Goal: Check status

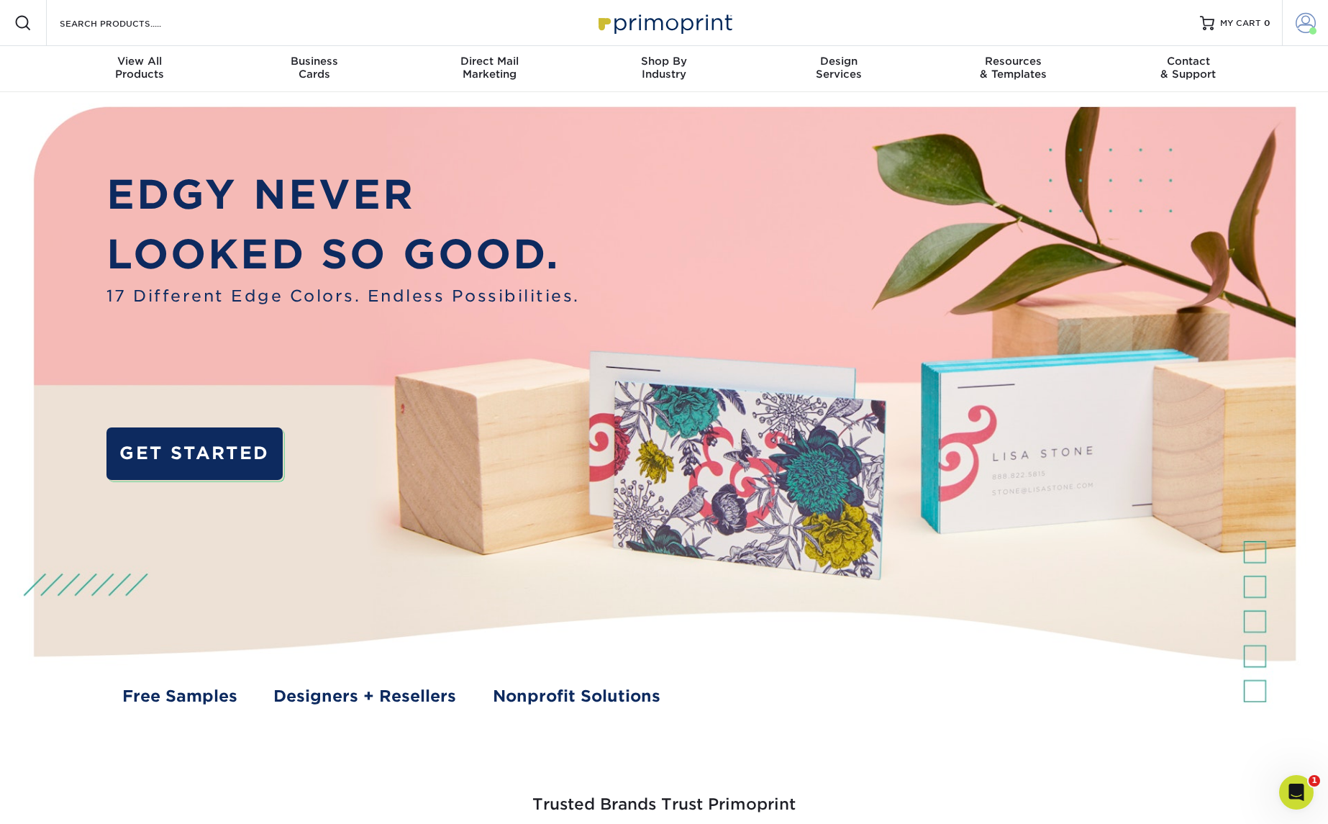
click at [1310, 25] on span at bounding box center [1306, 23] width 20 height 20
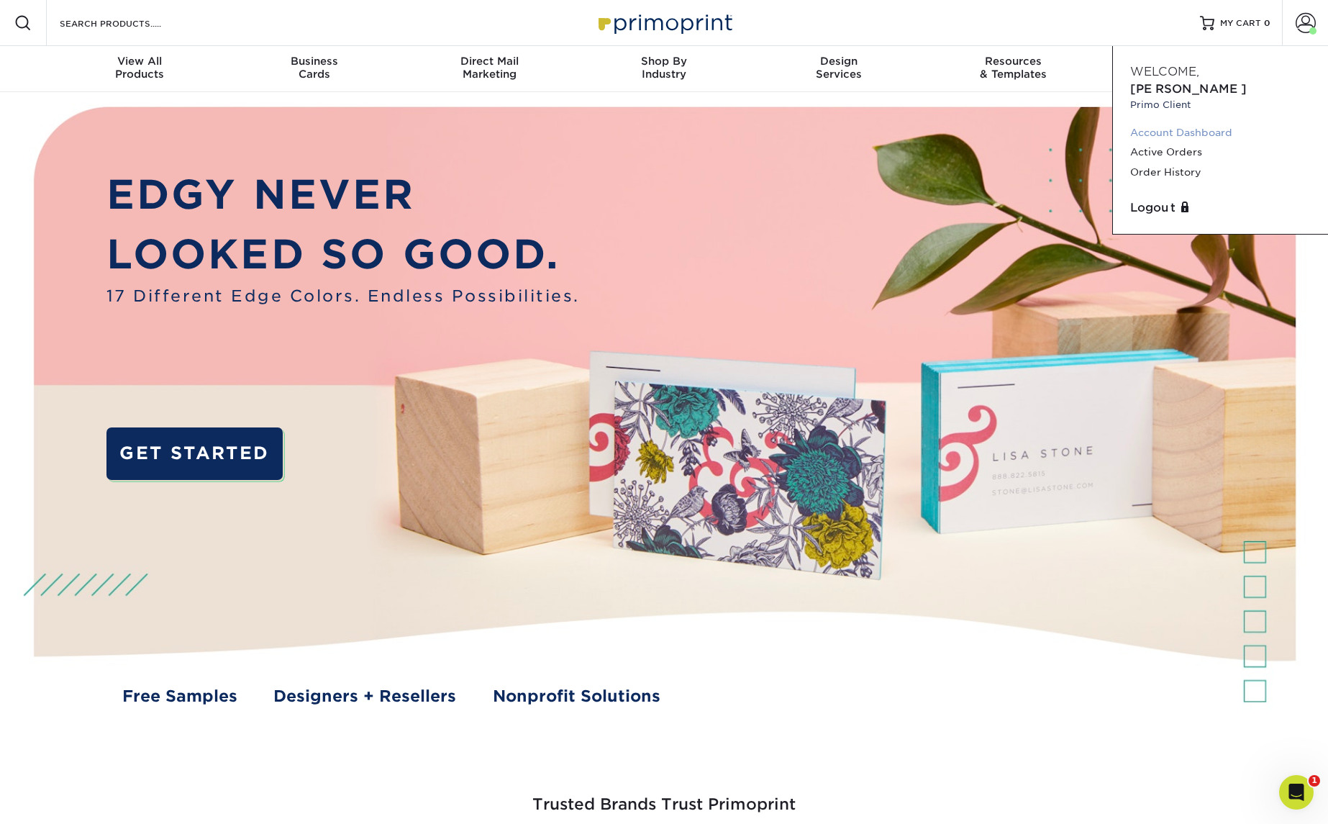
click at [1184, 123] on link "Account Dashboard" at bounding box center [1221, 132] width 181 height 19
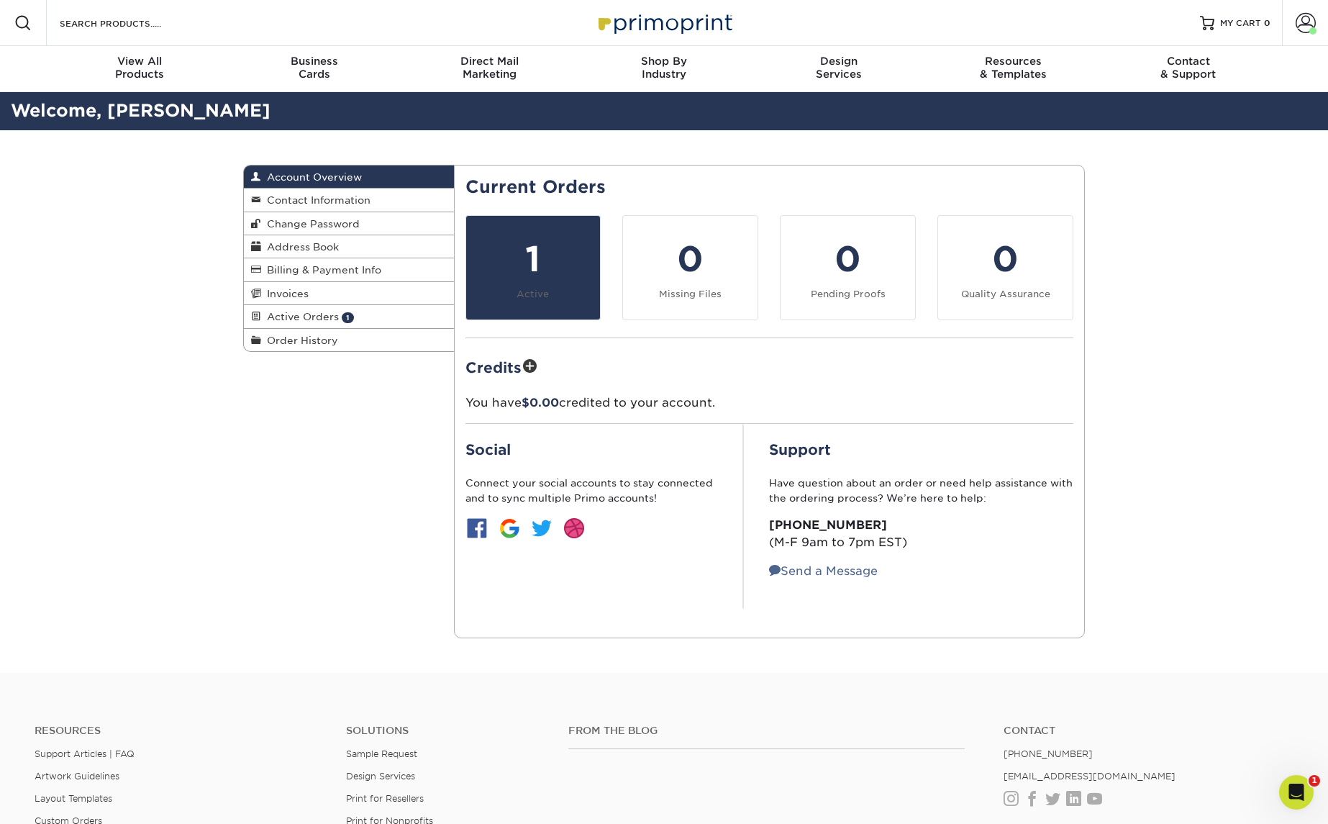
click at [547, 265] on div "1" at bounding box center [533, 259] width 117 height 52
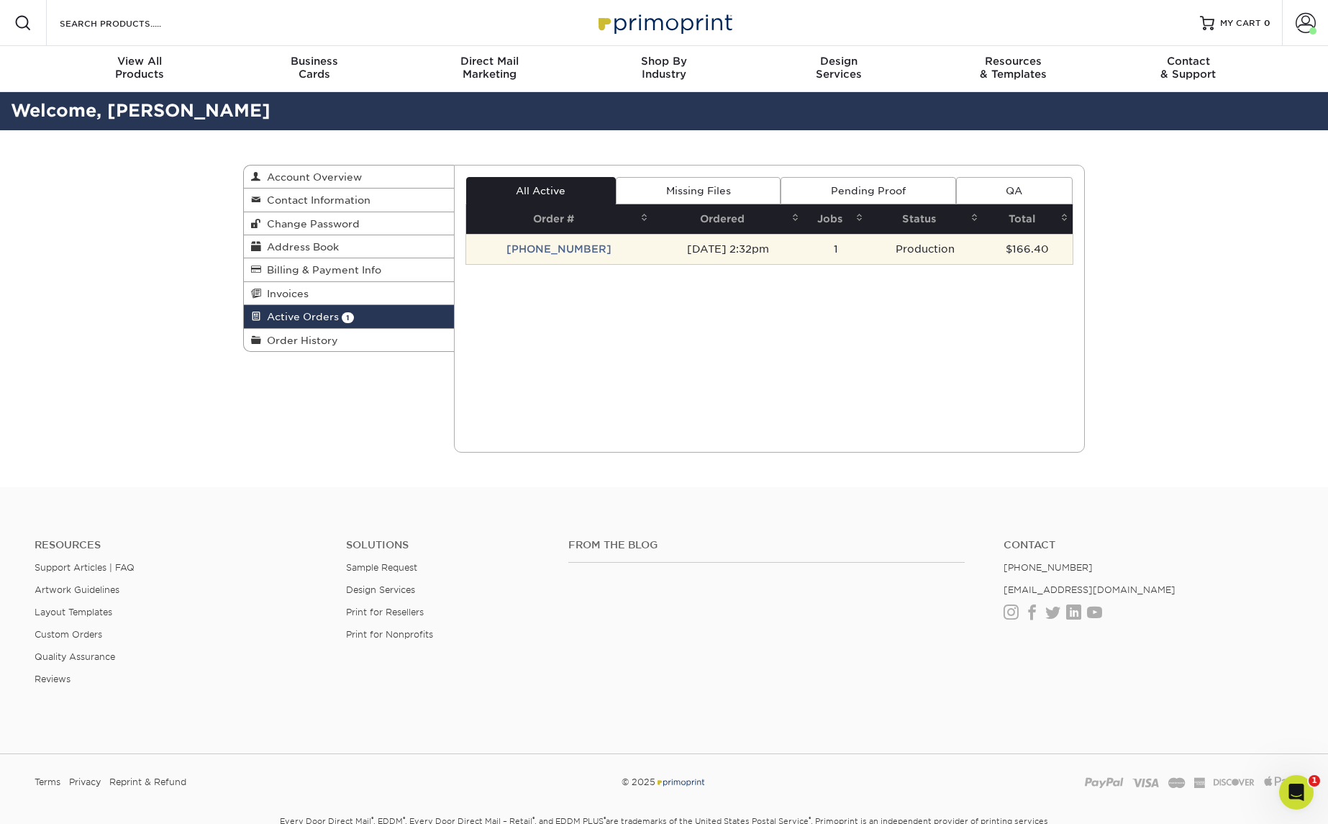
click at [554, 248] on td "[PHONE_NUMBER]" at bounding box center [559, 249] width 187 height 30
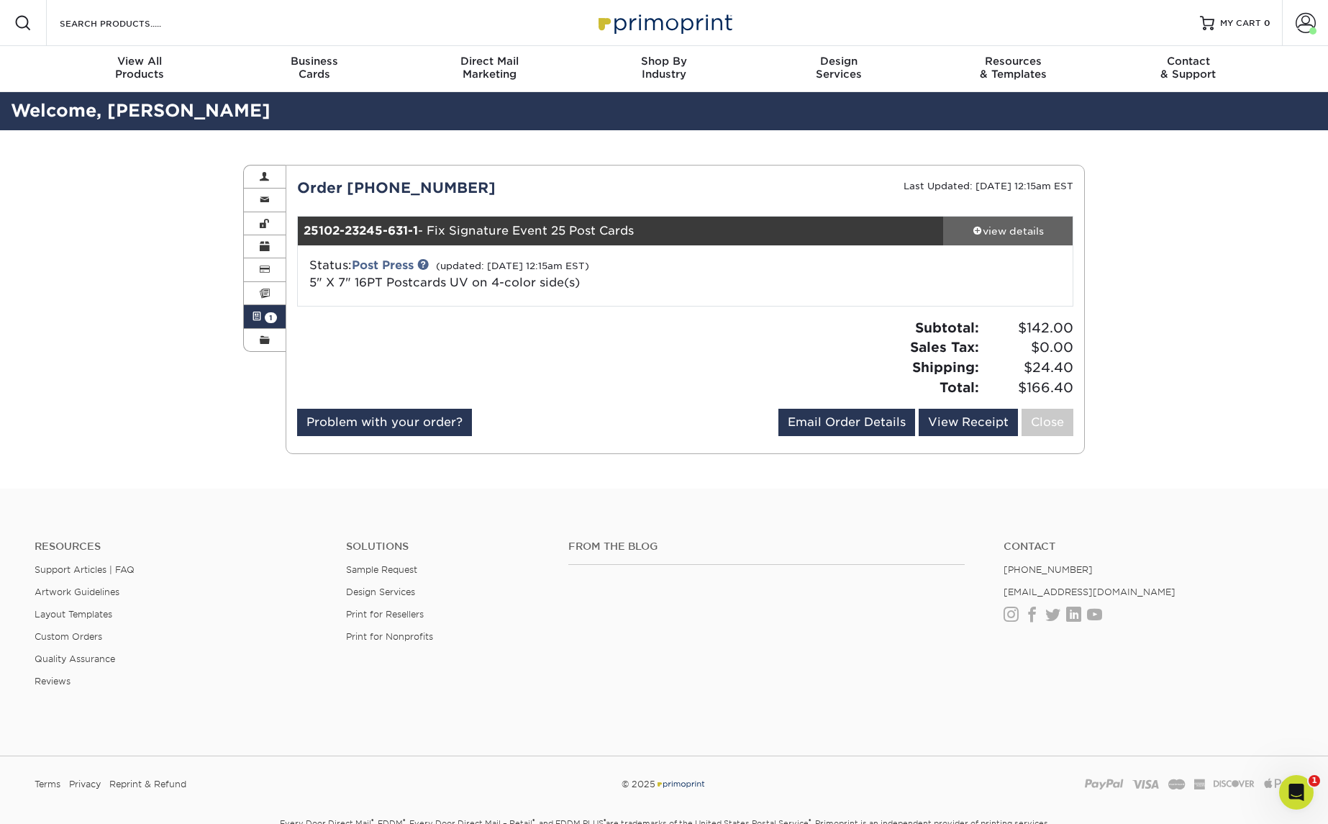
click at [1001, 231] on div "view details" at bounding box center [1008, 231] width 130 height 14
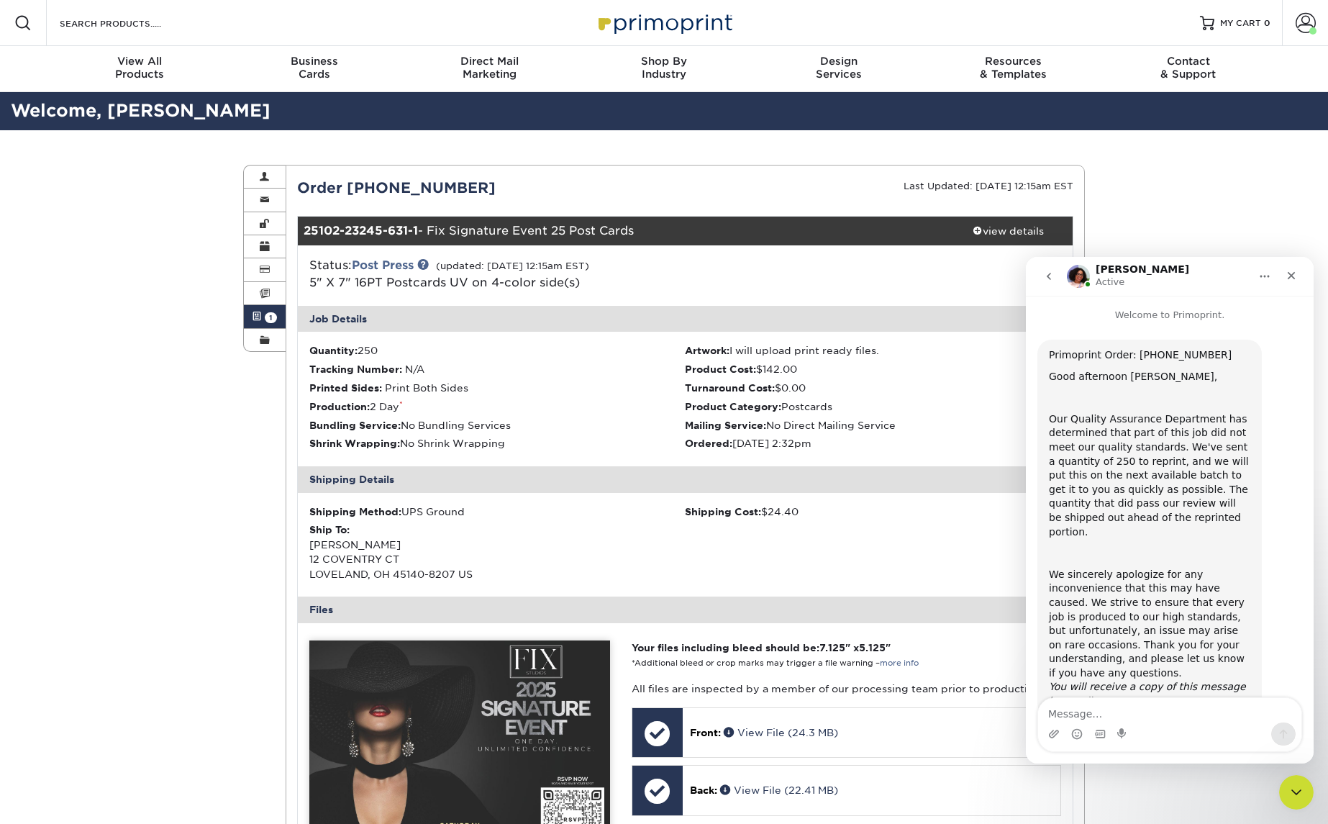
scroll to position [26, 0]
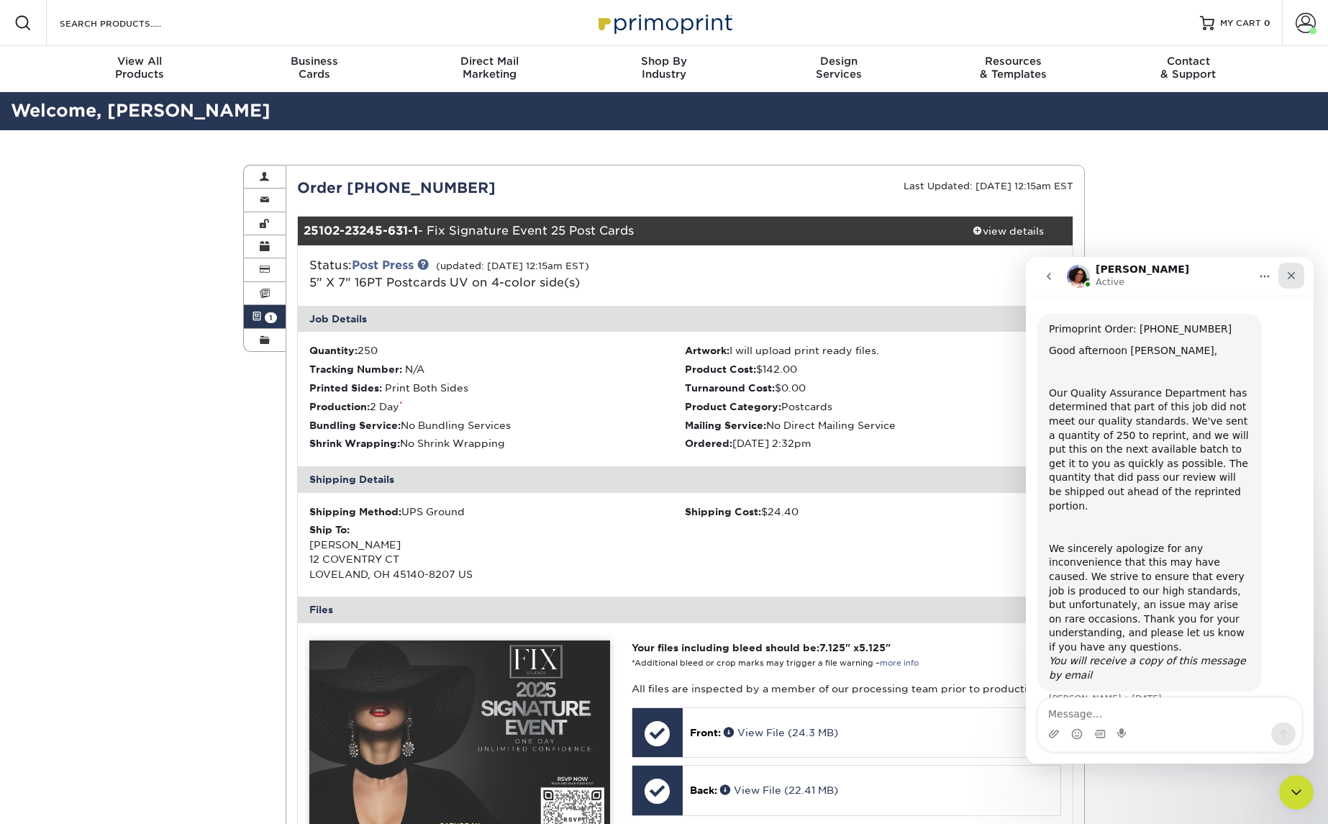
click at [1293, 275] on icon "Close" at bounding box center [1292, 276] width 8 height 8
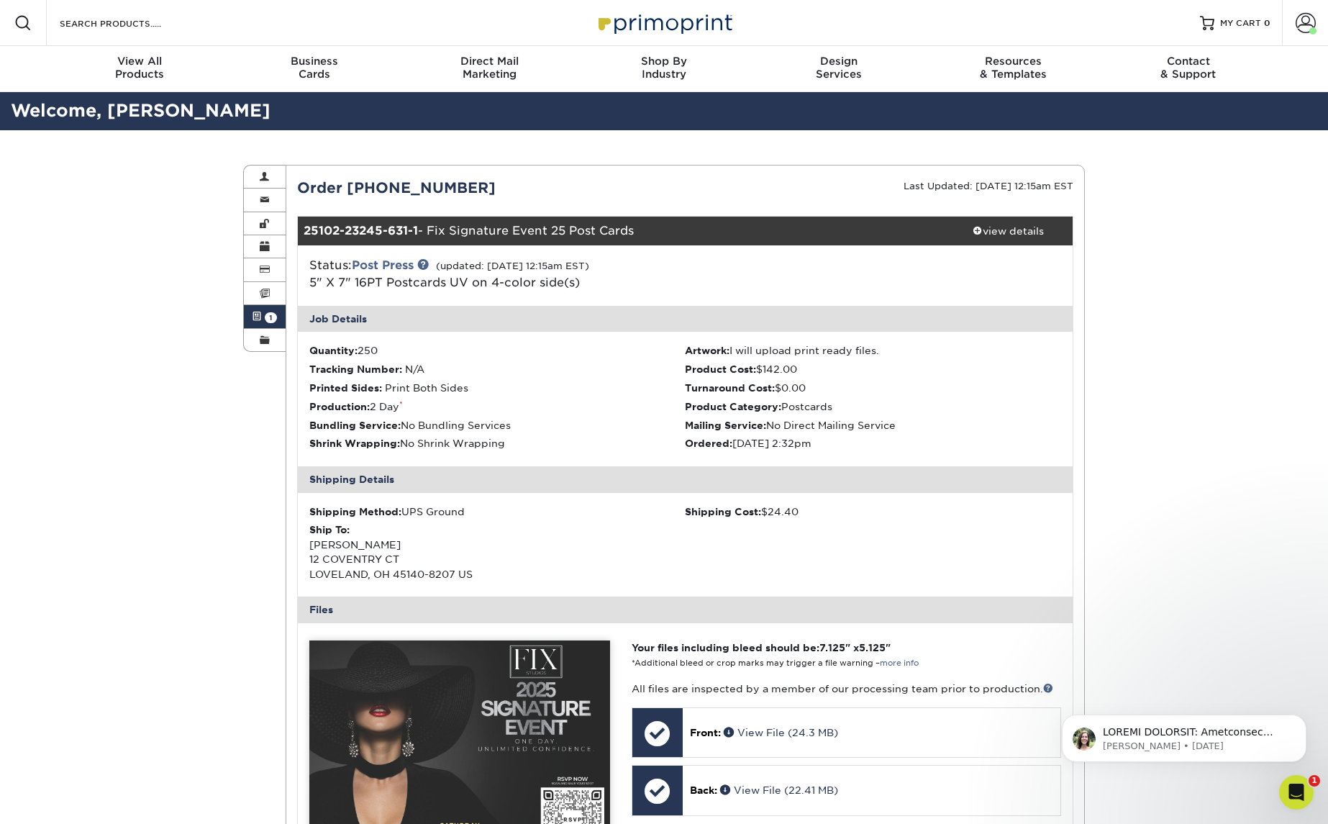
scroll to position [0, 0]
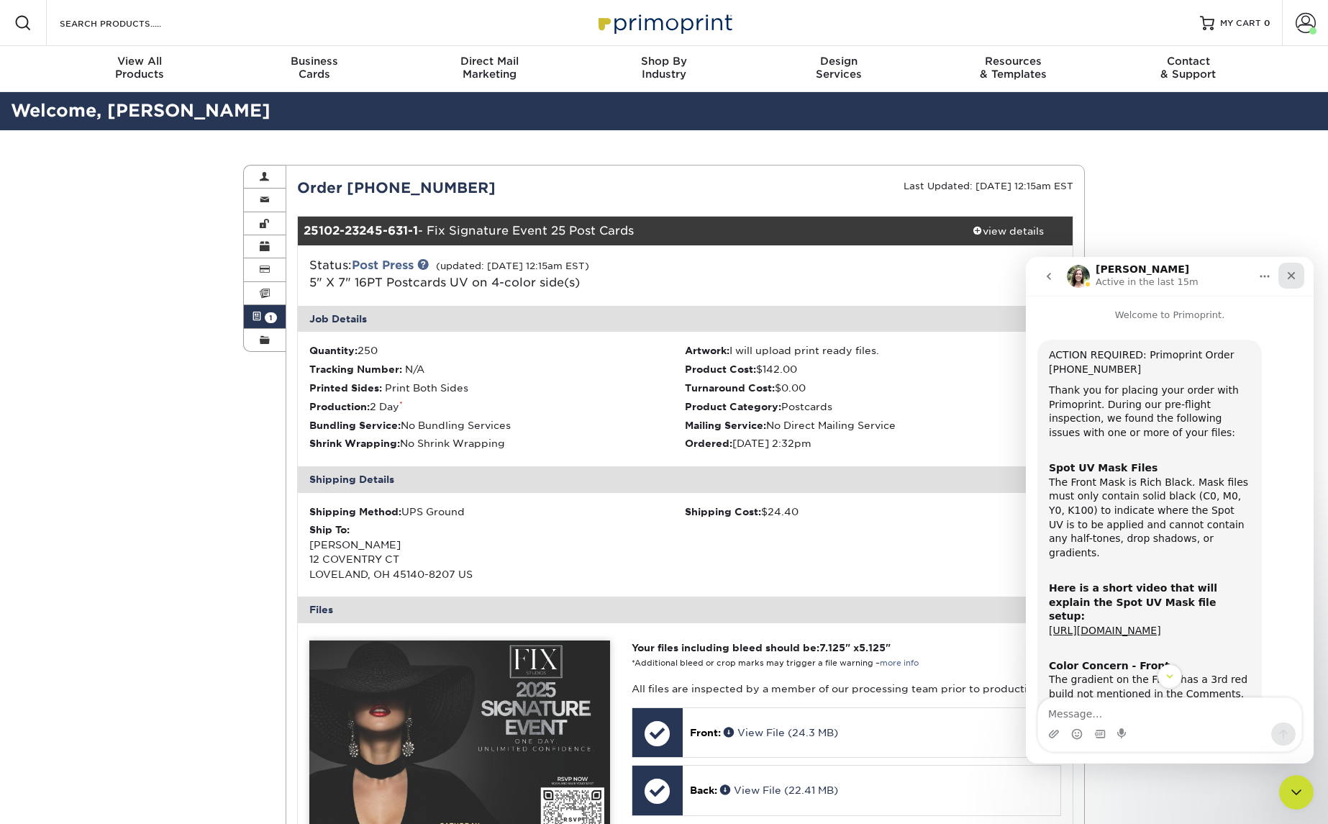
click at [1292, 270] on icon "Close" at bounding box center [1292, 276] width 12 height 12
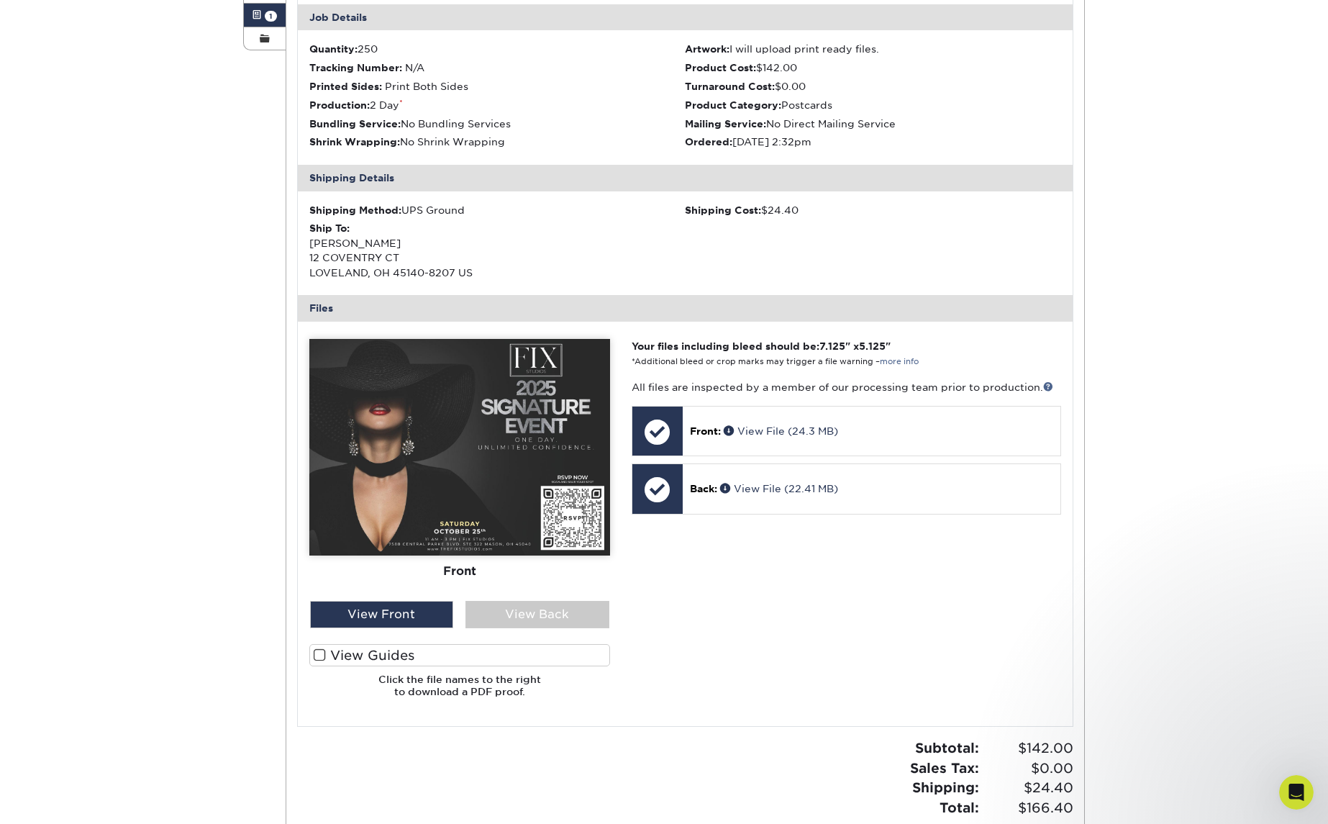
scroll to position [302, 0]
click at [530, 605] on div "View Back" at bounding box center [538, 613] width 144 height 27
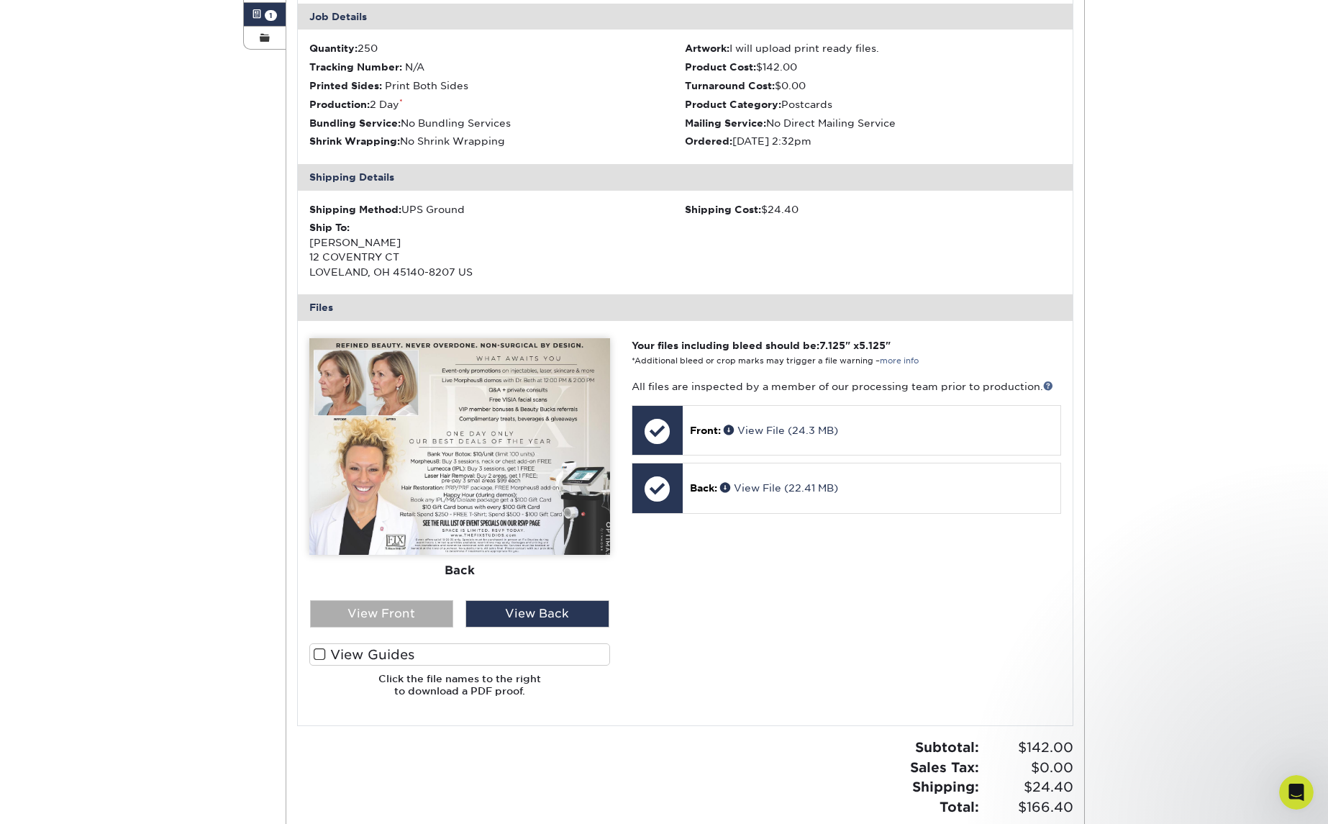
click at [409, 604] on div "View Front" at bounding box center [382, 613] width 144 height 27
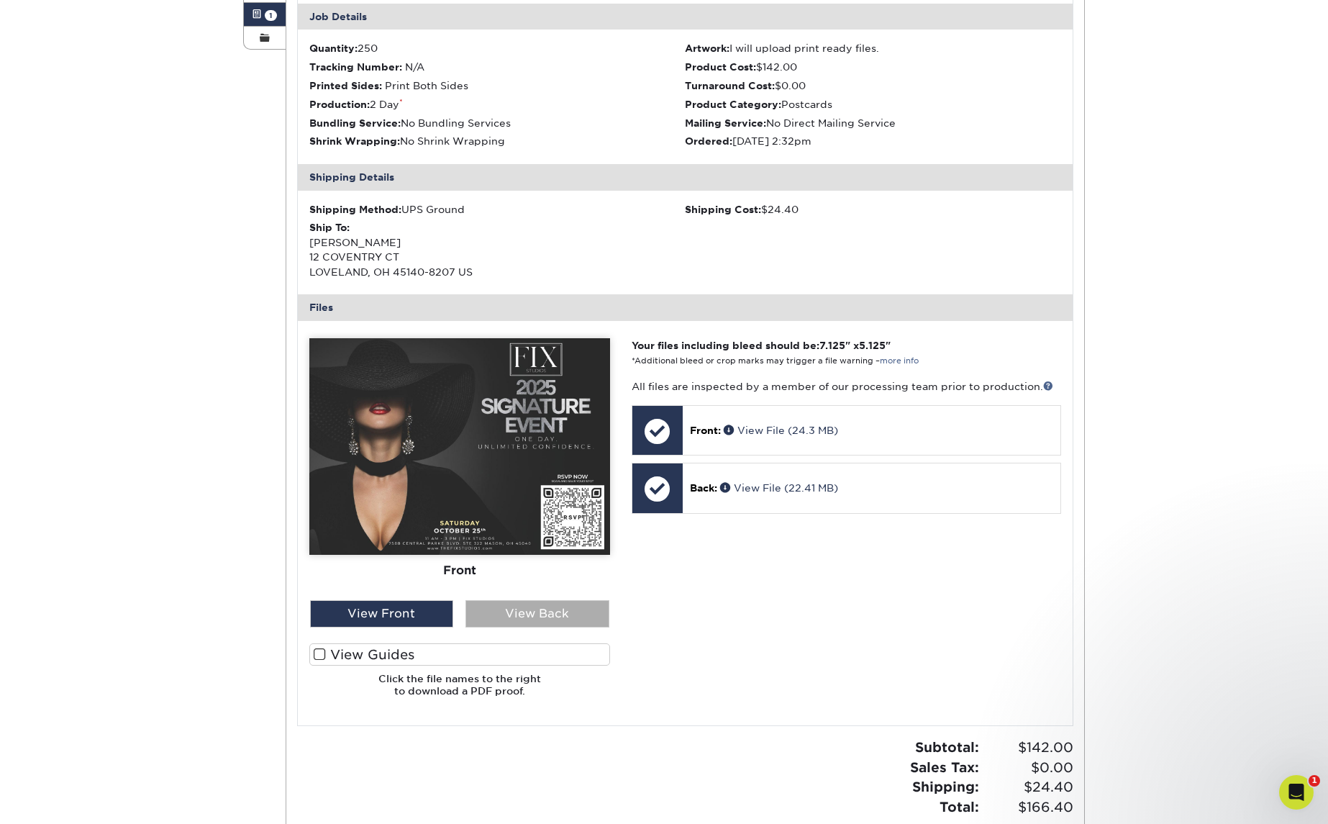
click at [515, 606] on div "View Back" at bounding box center [538, 613] width 144 height 27
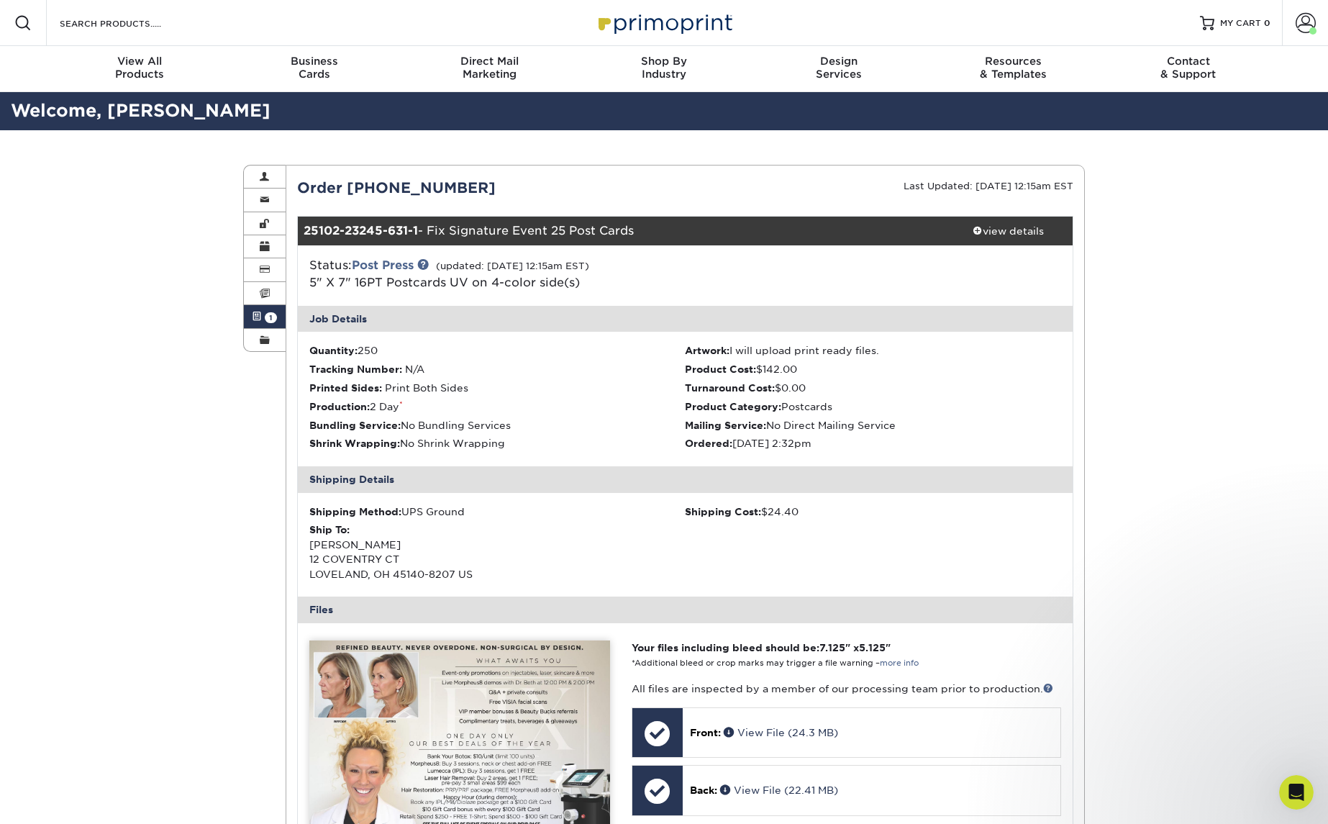
scroll to position [0, 0]
